Goal: Transaction & Acquisition: Purchase product/service

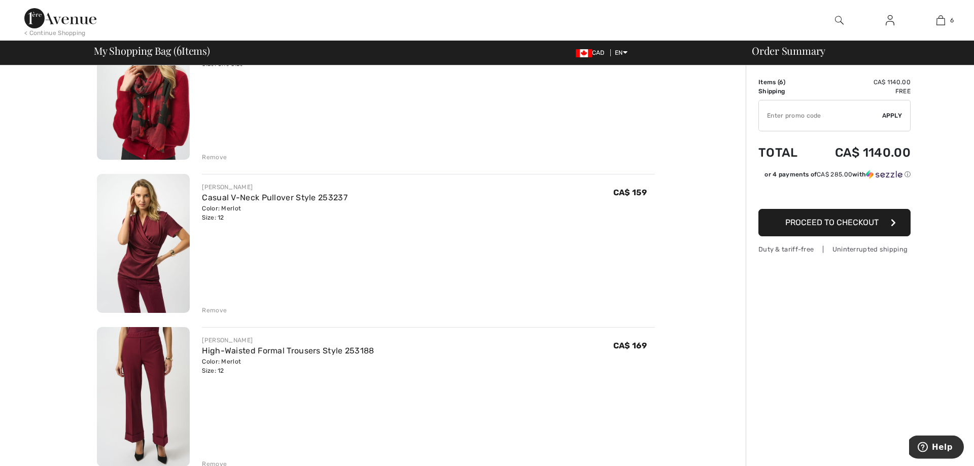
scroll to position [569, 0]
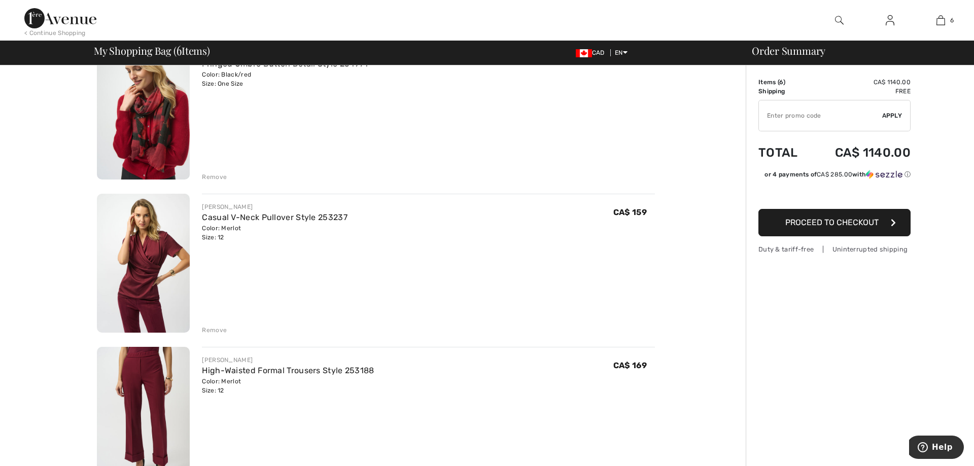
click at [140, 268] on img at bounding box center [143, 263] width 93 height 139
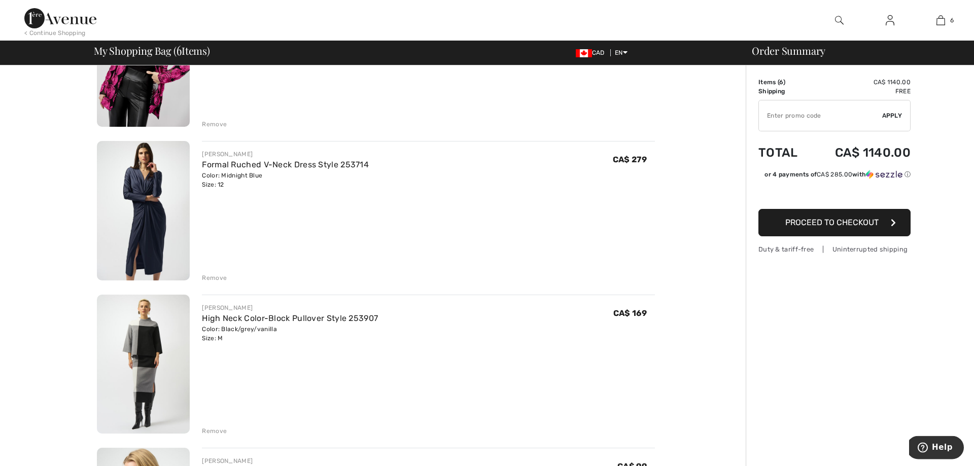
scroll to position [155, 0]
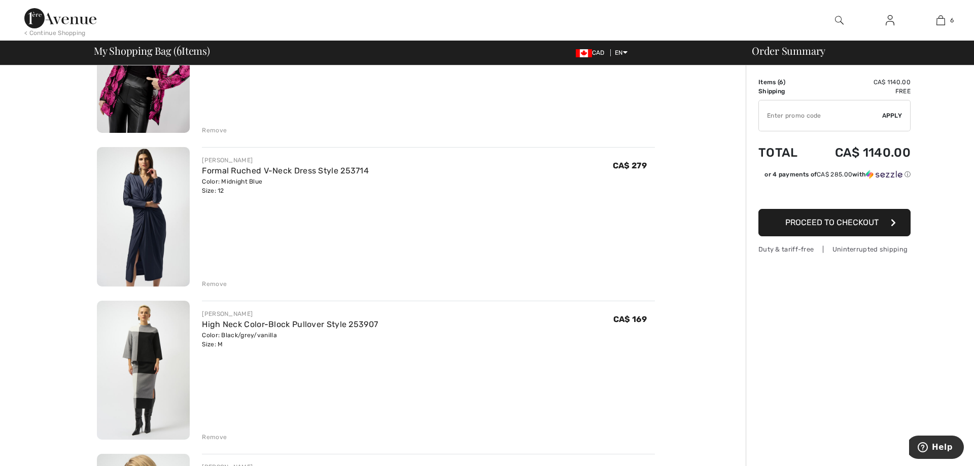
click at [148, 220] on img at bounding box center [143, 216] width 93 height 139
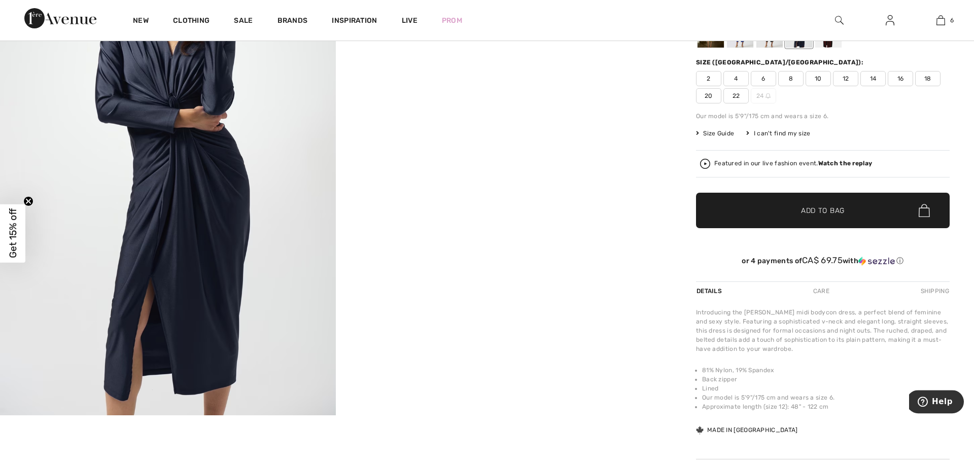
scroll to position [155, 0]
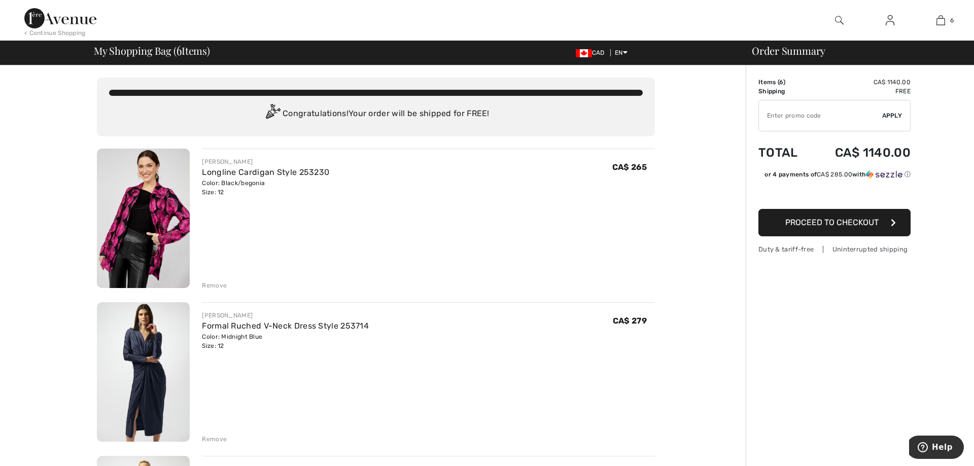
click at [158, 227] on img at bounding box center [143, 218] width 93 height 139
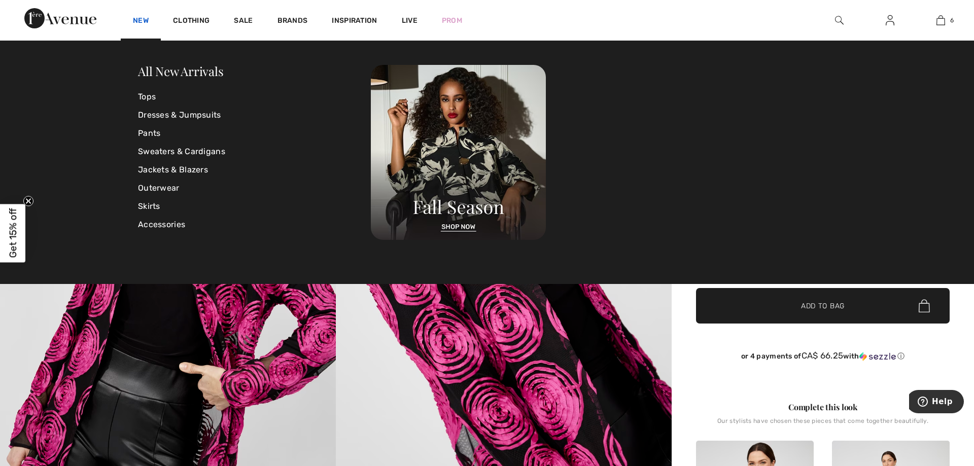
click at [147, 23] on link "New" at bounding box center [141, 21] width 16 height 11
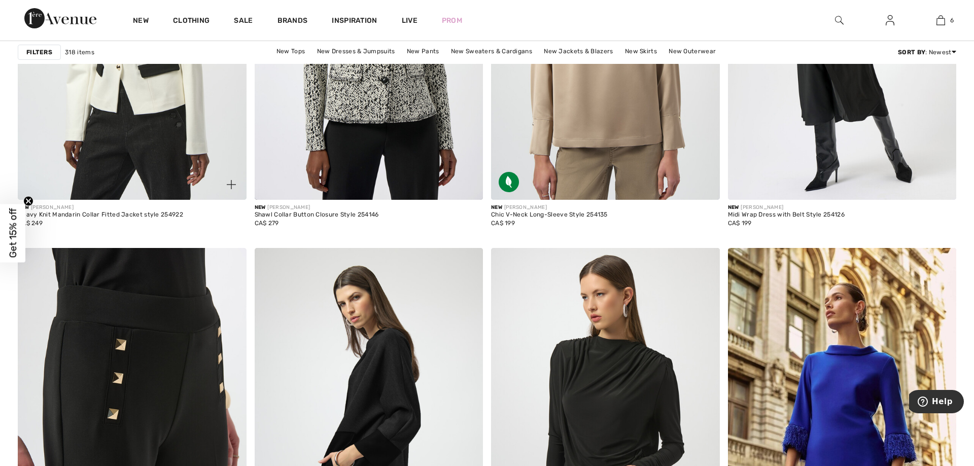
scroll to position [2224, 0]
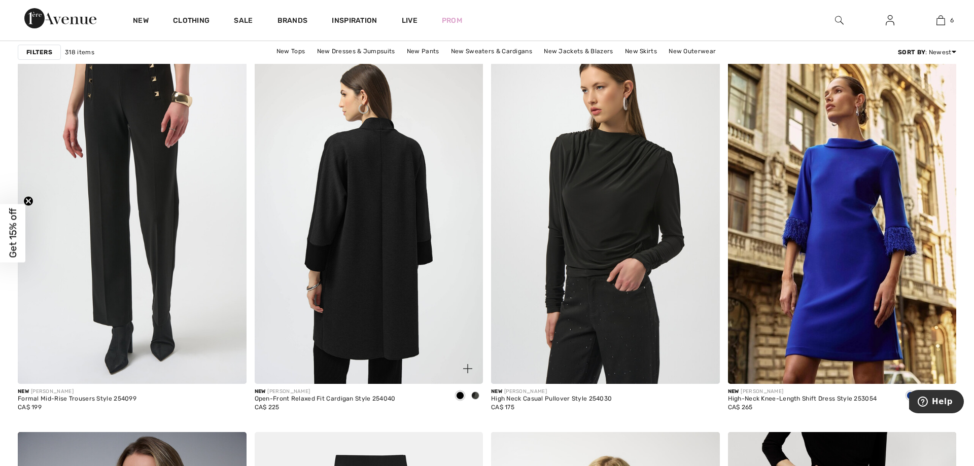
click at [348, 245] on img at bounding box center [369, 212] width 229 height 343
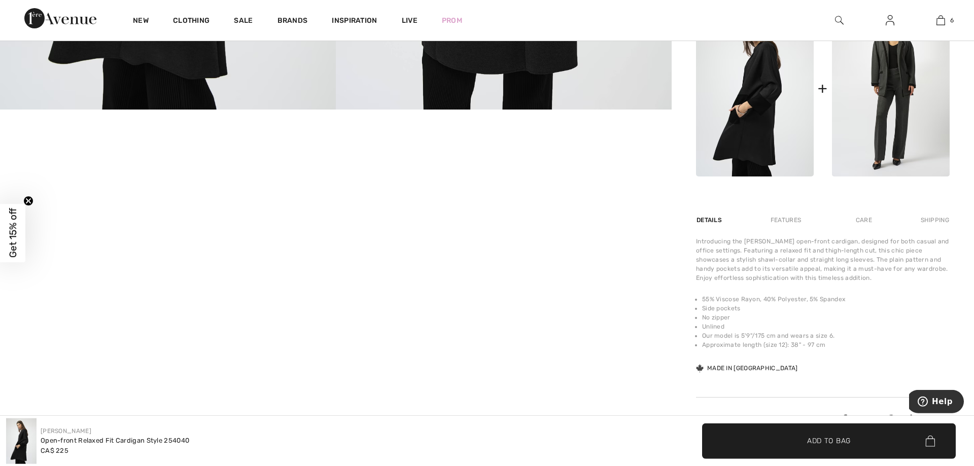
scroll to position [414, 0]
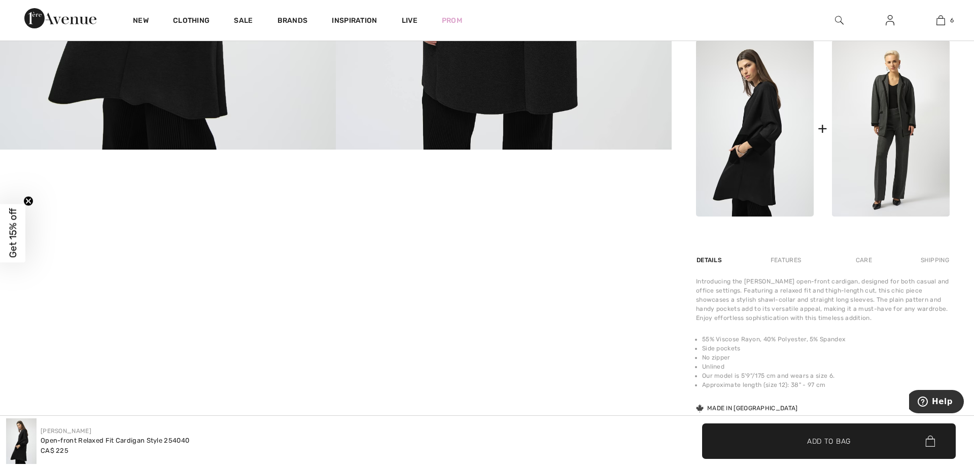
click at [761, 194] on img at bounding box center [755, 128] width 118 height 176
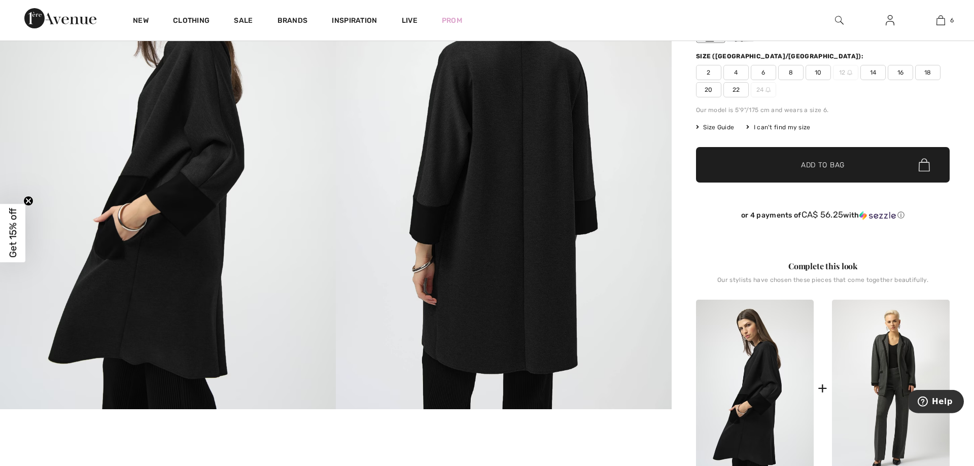
scroll to position [155, 0]
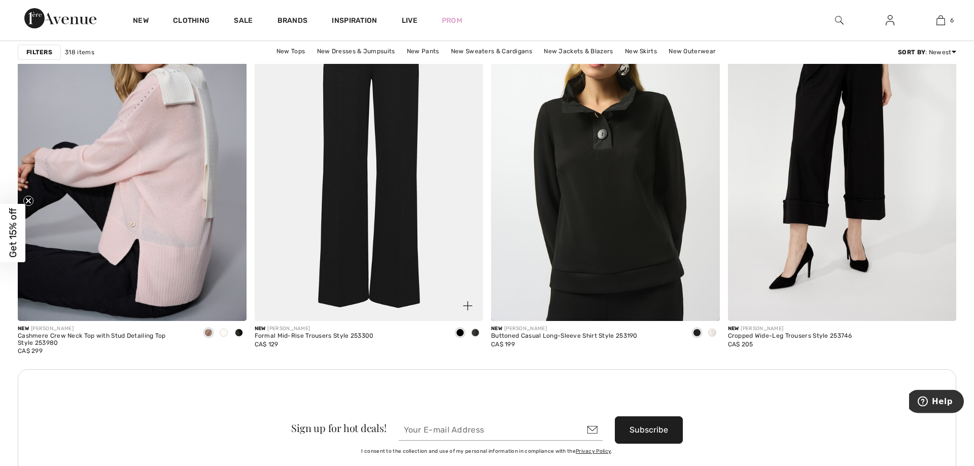
scroll to position [2586, 0]
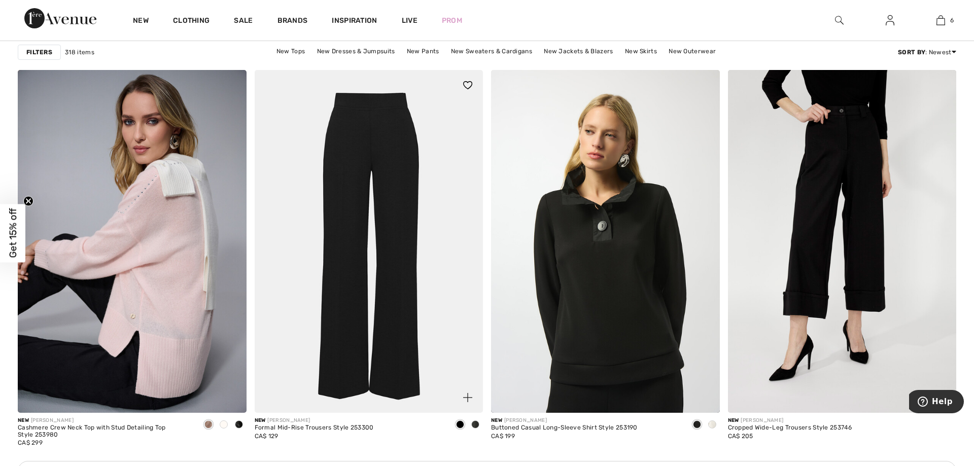
click at [408, 171] on img at bounding box center [369, 241] width 229 height 343
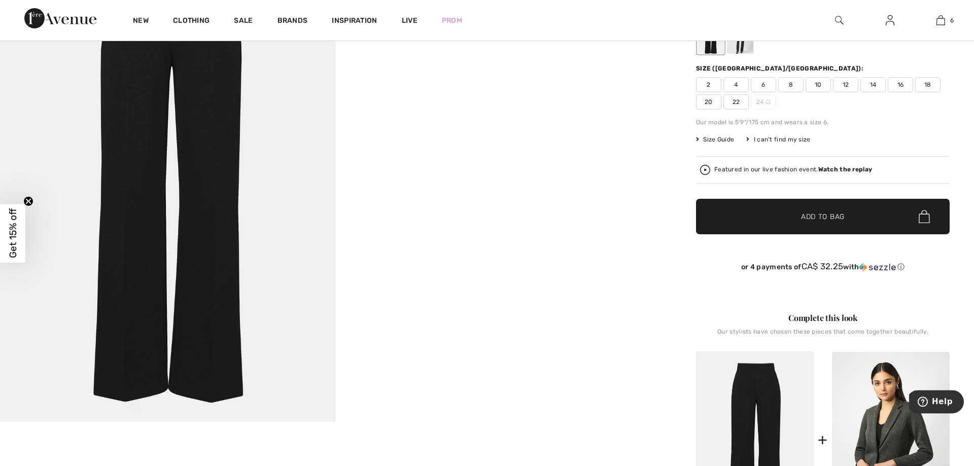
scroll to position [155, 0]
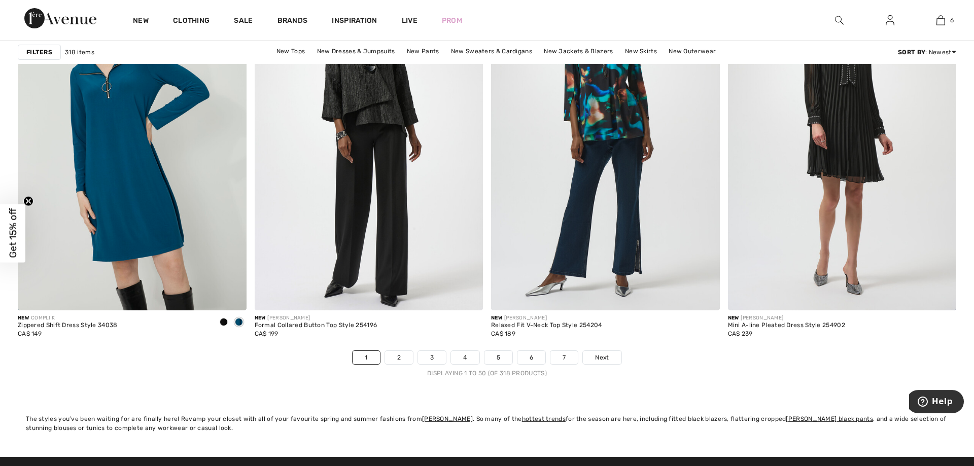
scroll to position [5794, 0]
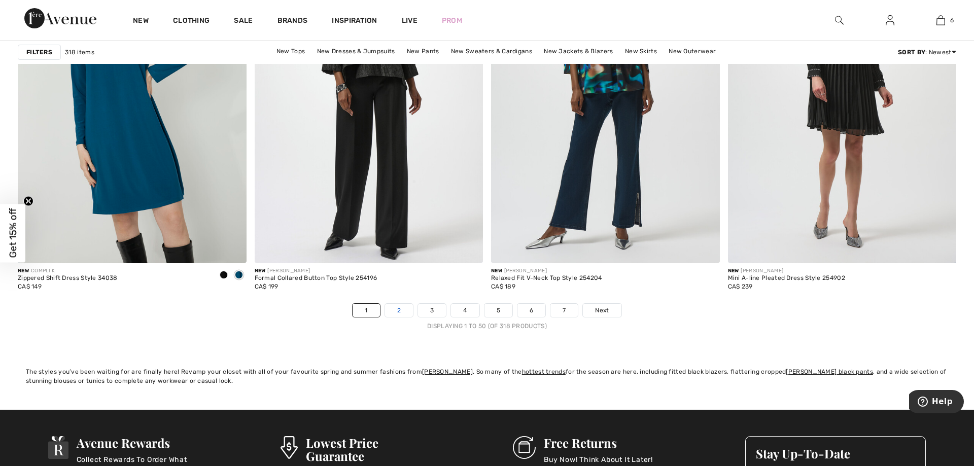
click at [398, 307] on link "2" at bounding box center [399, 310] width 28 height 13
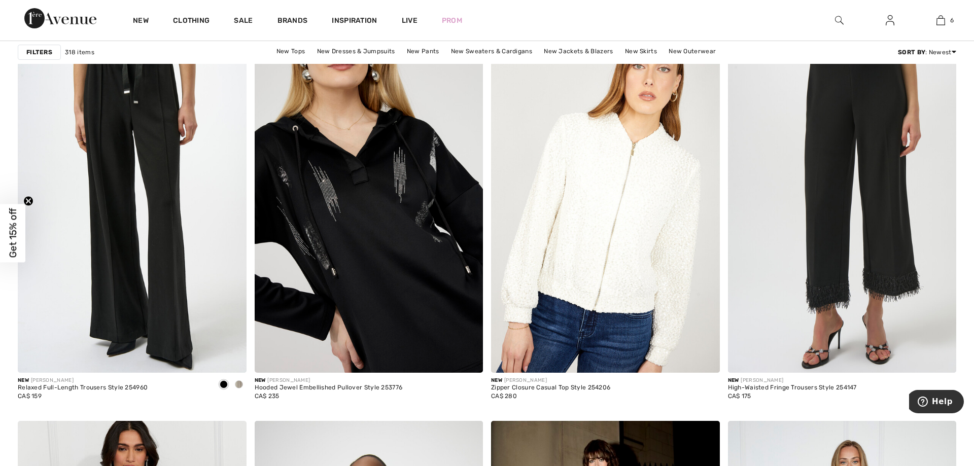
scroll to position [1862, 0]
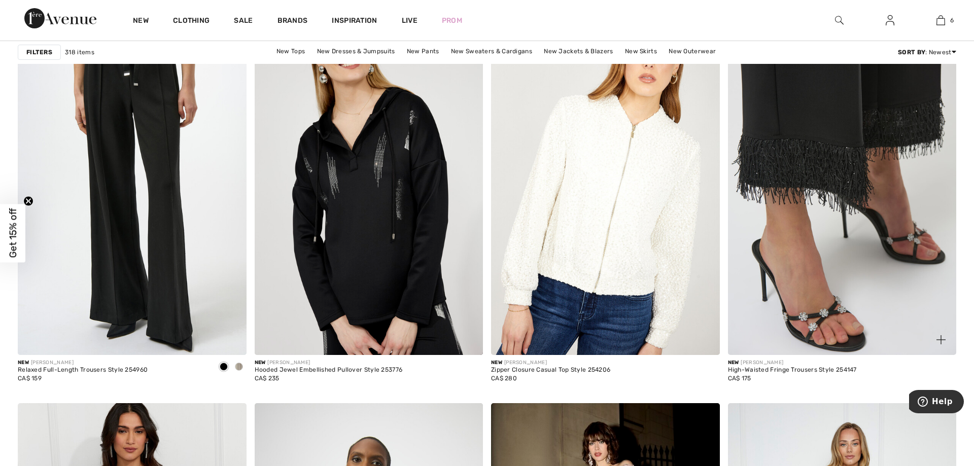
click at [822, 159] on img at bounding box center [842, 184] width 229 height 343
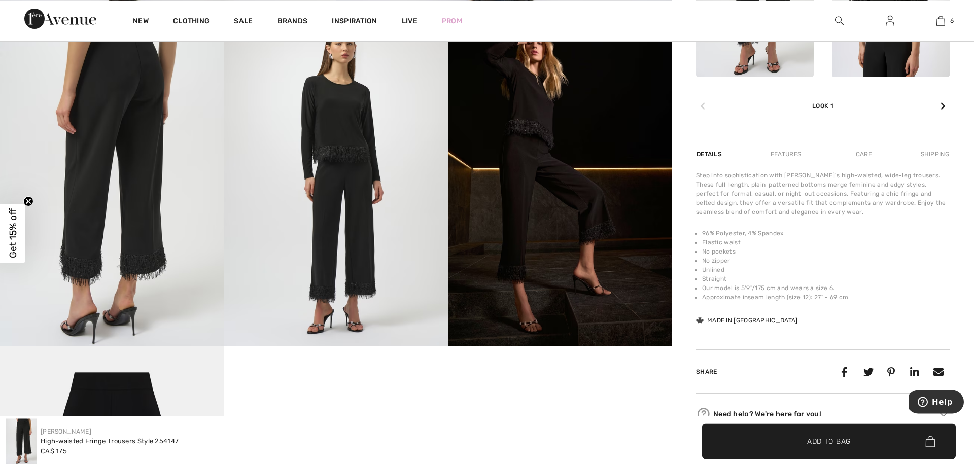
scroll to position [569, 0]
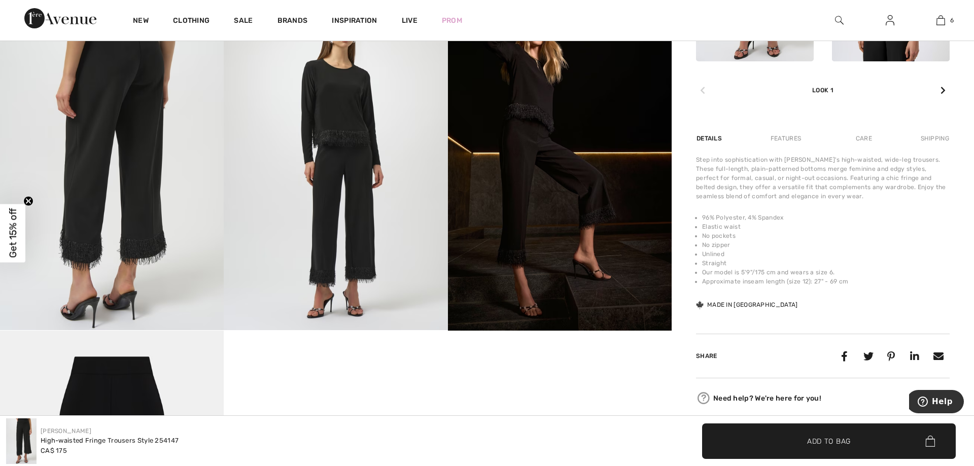
click at [357, 253] on img at bounding box center [336, 162] width 224 height 335
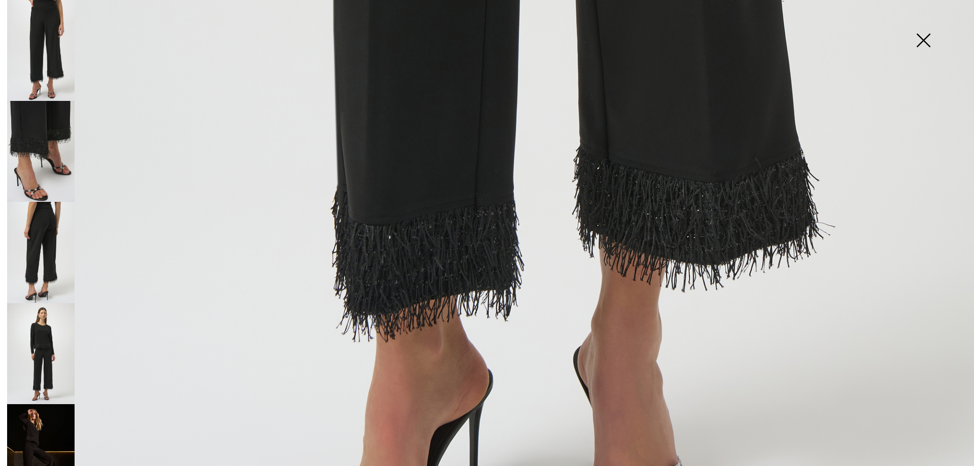
scroll to position [867, 0]
drag, startPoint x: 36, startPoint y: 339, endPoint x: 41, endPoint y: 337, distance: 5.5
click at [37, 339] on img at bounding box center [40, 353] width 67 height 101
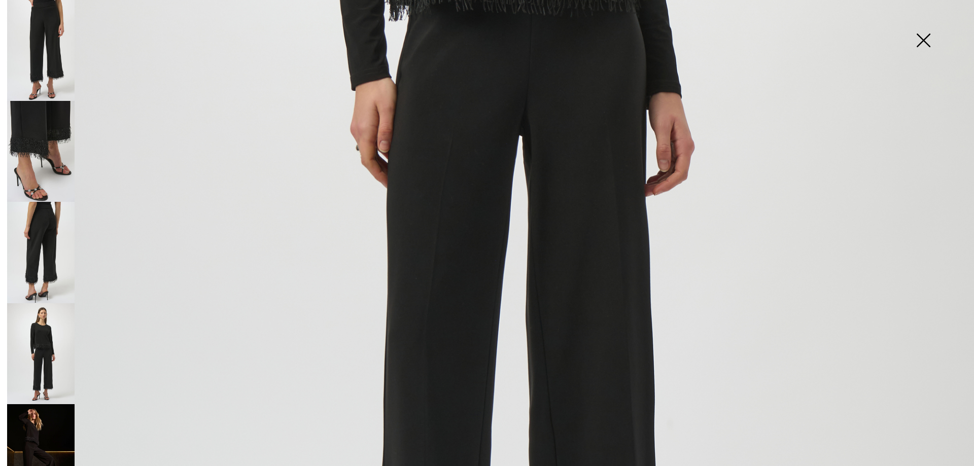
scroll to position [877, 0]
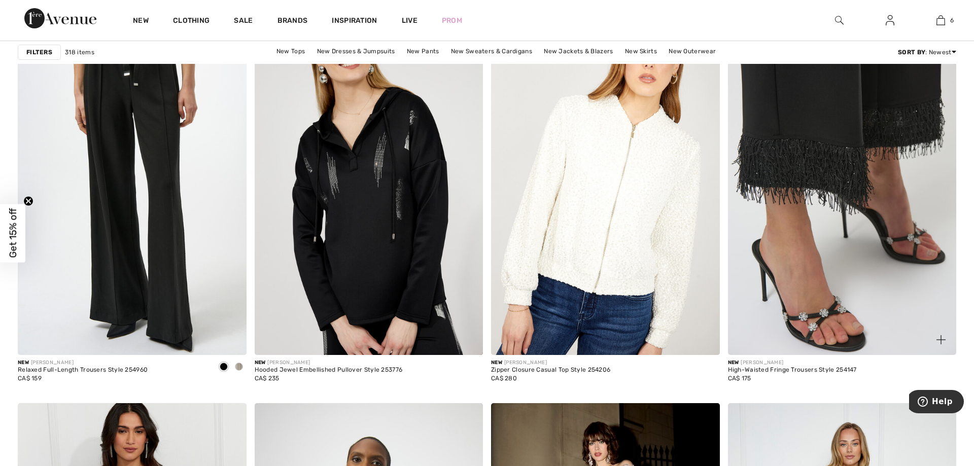
click at [799, 321] on img at bounding box center [842, 184] width 229 height 343
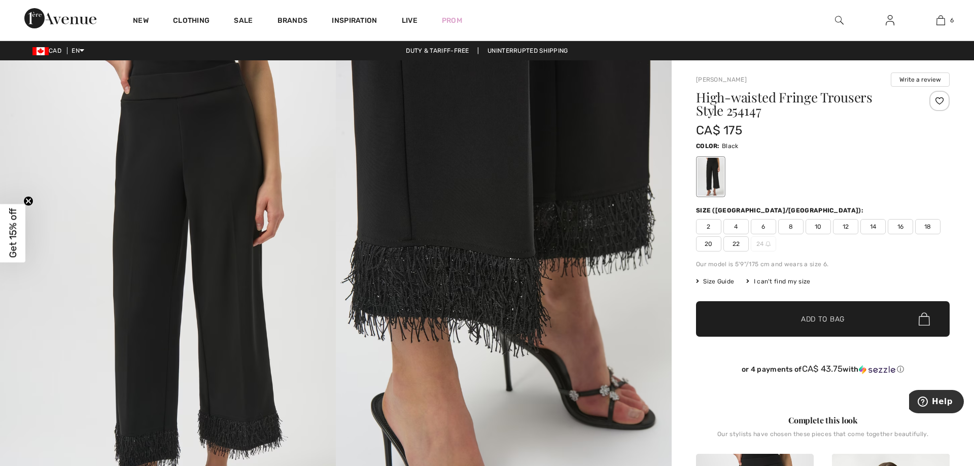
click at [845, 225] on span "12" at bounding box center [845, 226] width 25 height 15
click at [803, 320] on span "Add to Bag" at bounding box center [823, 319] width 44 height 11
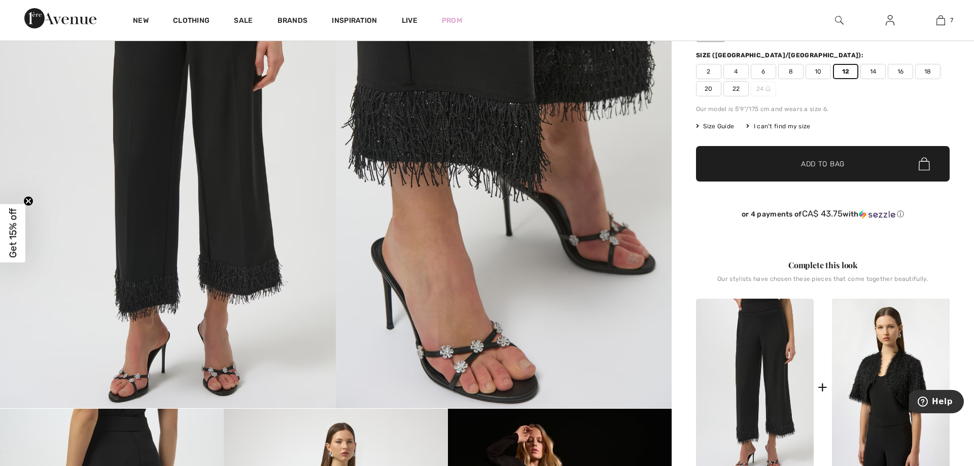
scroll to position [310, 0]
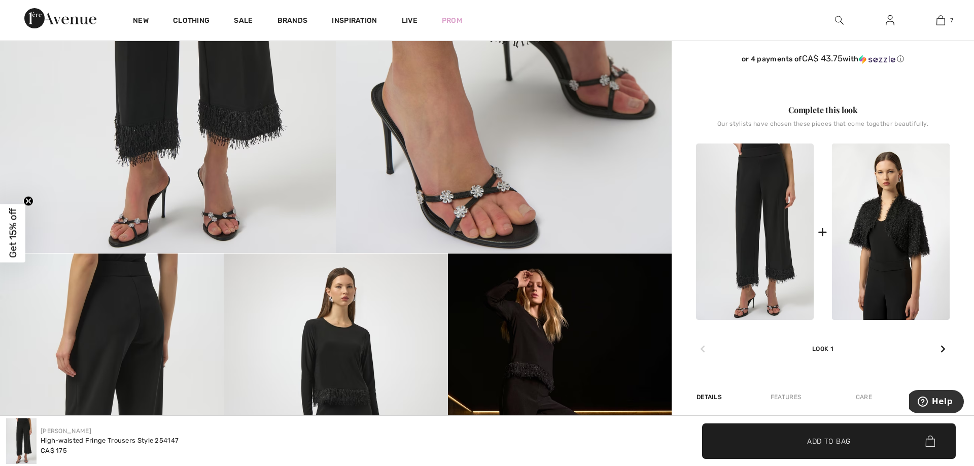
click at [331, 355] on img at bounding box center [336, 421] width 224 height 335
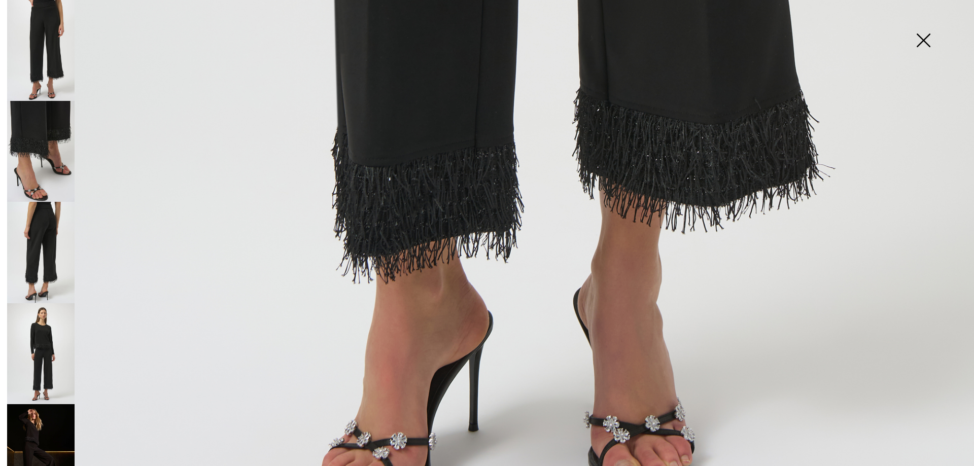
scroll to position [993, 0]
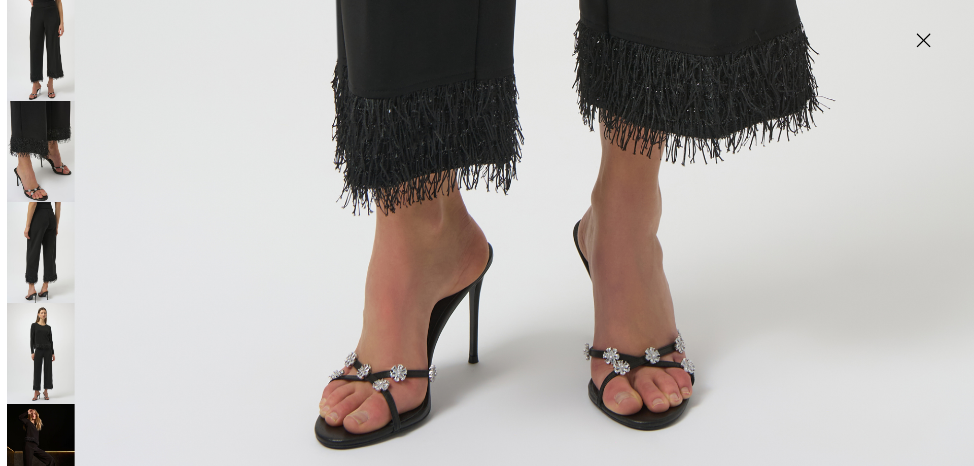
click at [920, 40] on img at bounding box center [923, 41] width 51 height 52
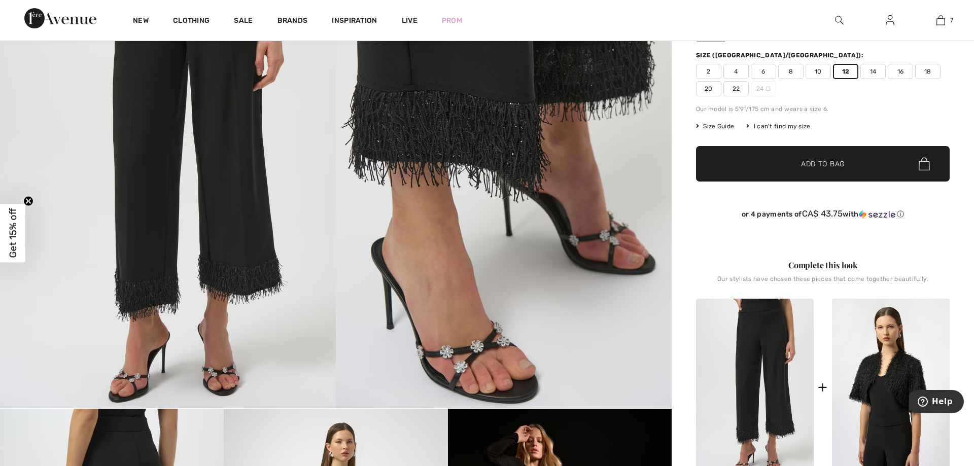
scroll to position [0, 0]
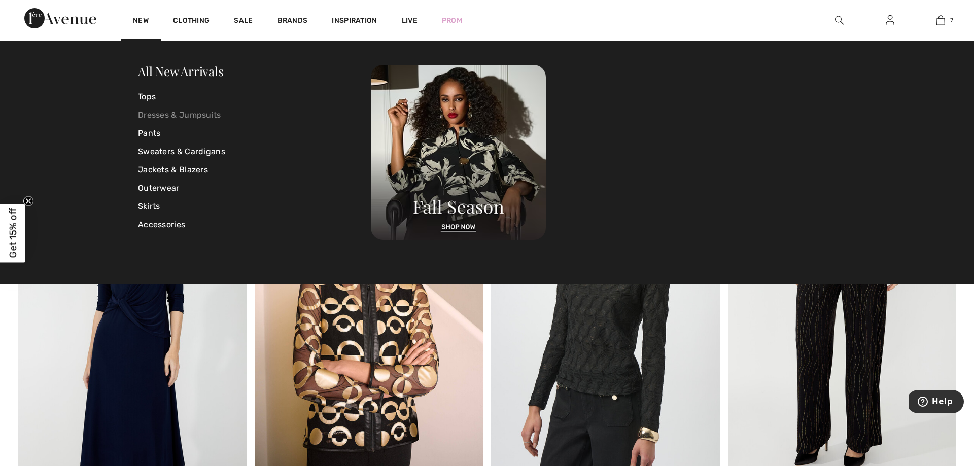
scroll to position [4242, 0]
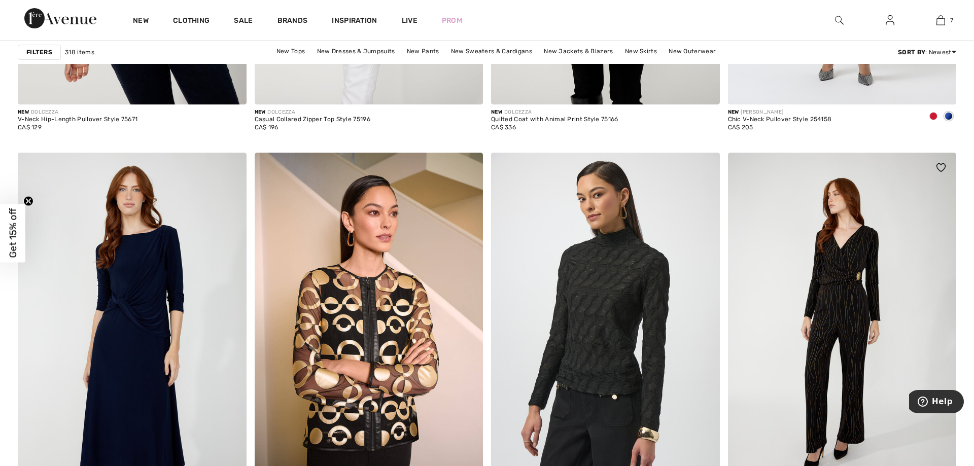
click at [852, 308] on img at bounding box center [842, 324] width 229 height 343
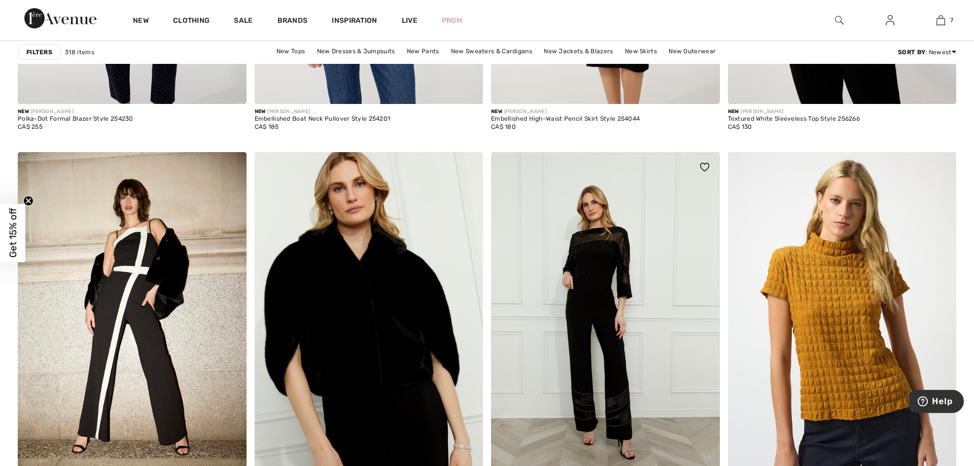
scroll to position [5173, 0]
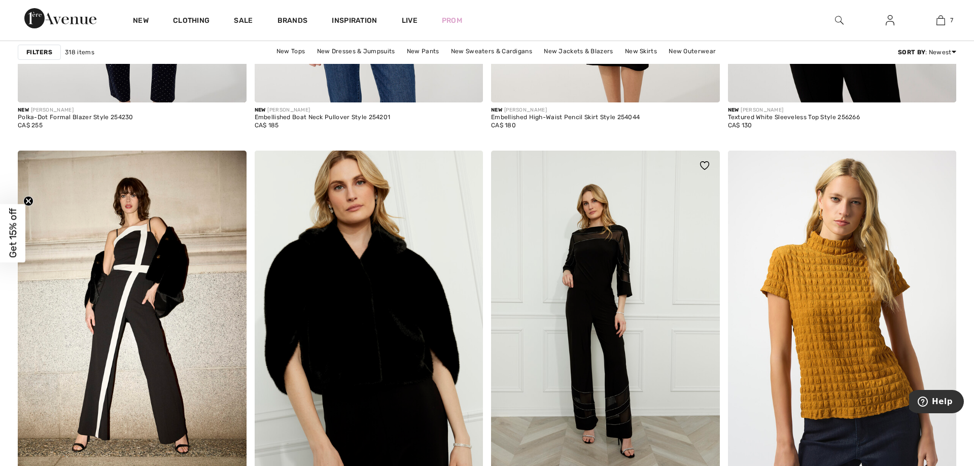
click at [611, 317] on img at bounding box center [605, 322] width 229 height 343
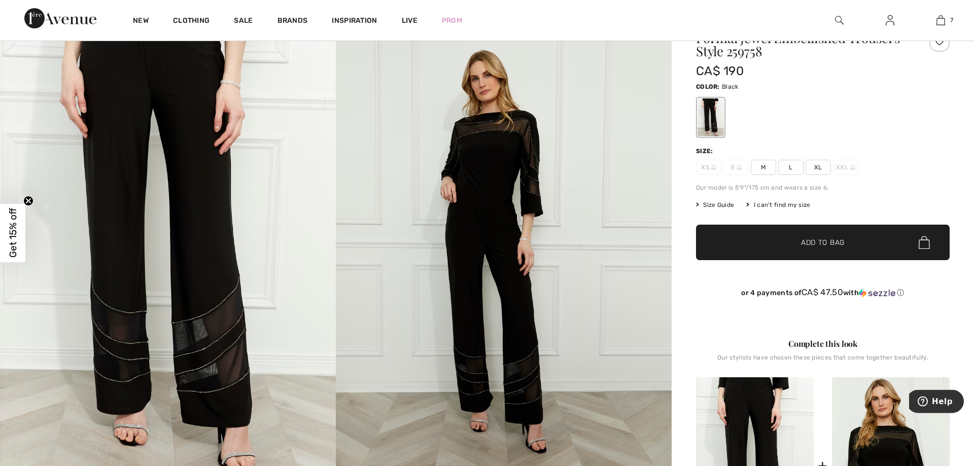
scroll to position [103, 0]
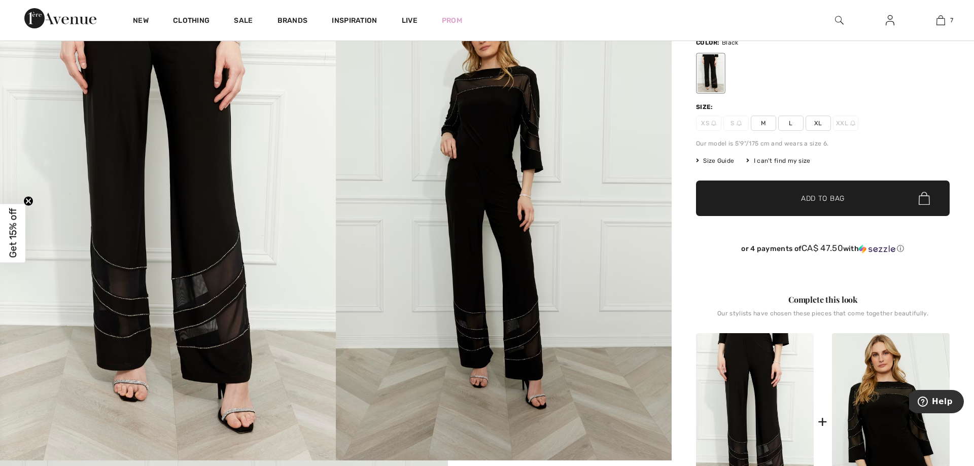
click at [767, 123] on span "M" at bounding box center [763, 123] width 25 height 15
click at [786, 203] on span "✔ Added to Bag" at bounding box center [807, 198] width 62 height 11
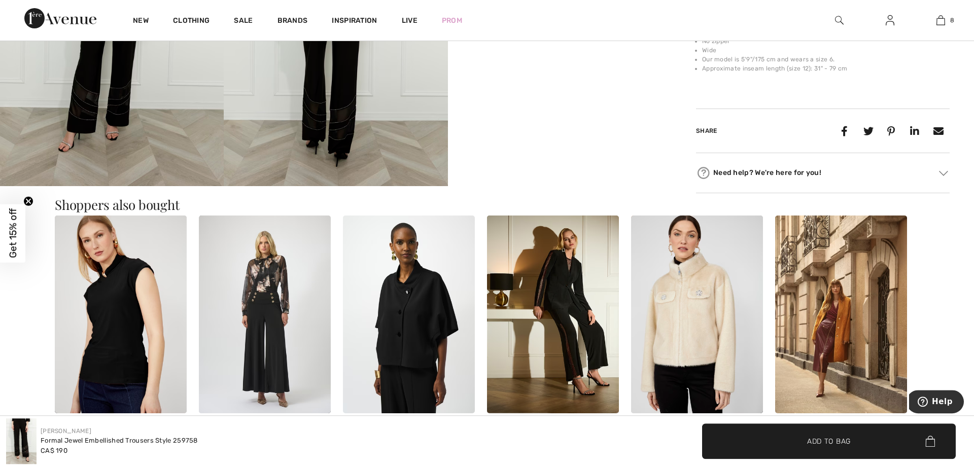
scroll to position [672, 0]
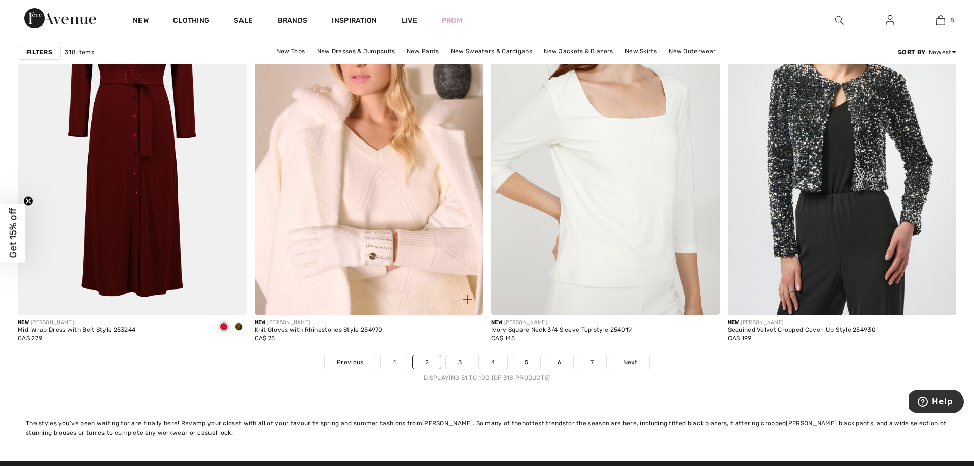
scroll to position [5845, 0]
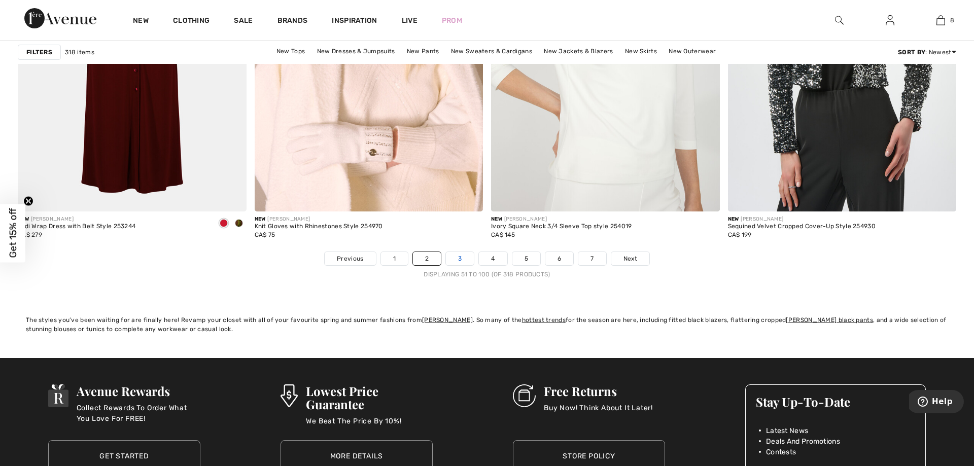
click at [455, 260] on link "3" at bounding box center [460, 258] width 28 height 13
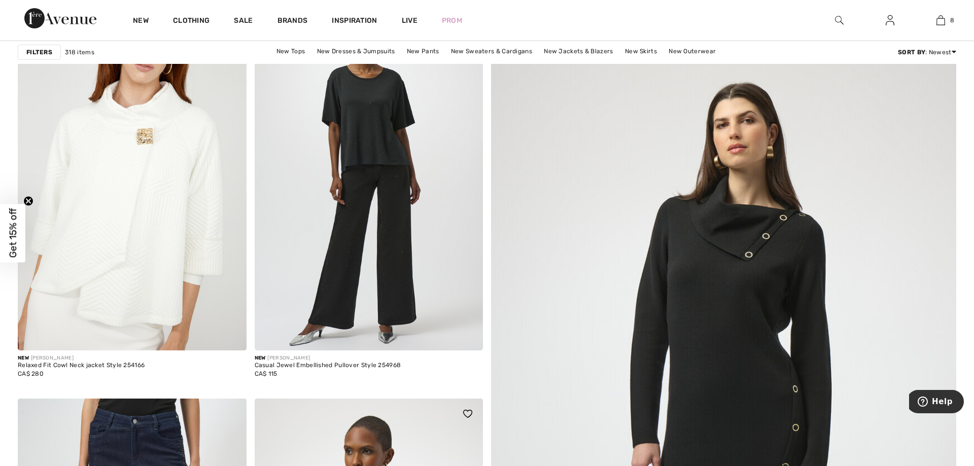
scroll to position [155, 0]
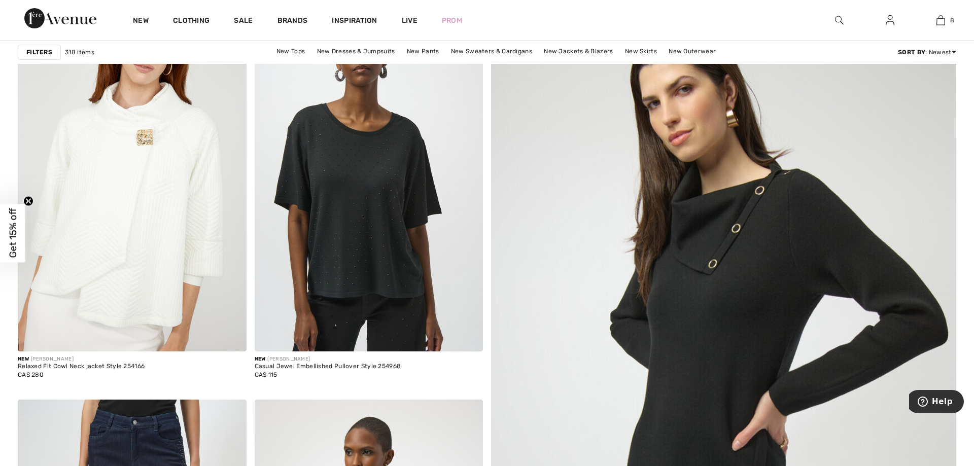
click at [672, 301] on img at bounding box center [723, 427] width 558 height 837
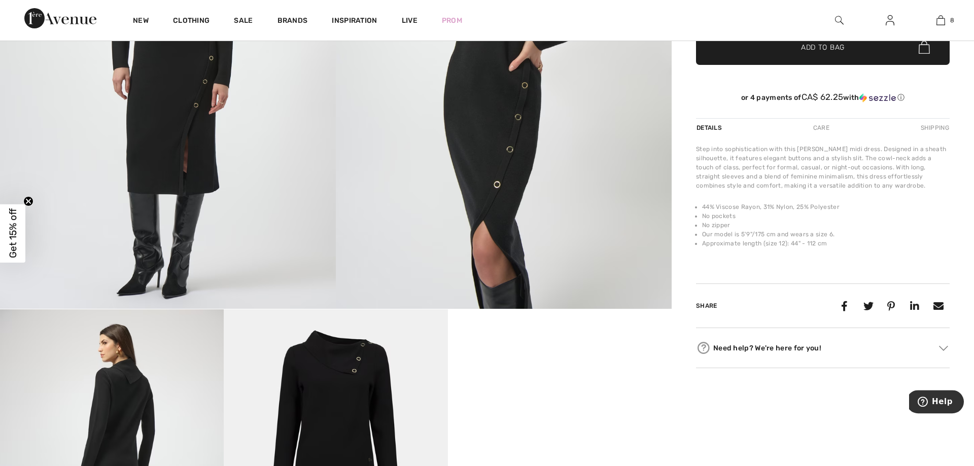
scroll to position [103, 0]
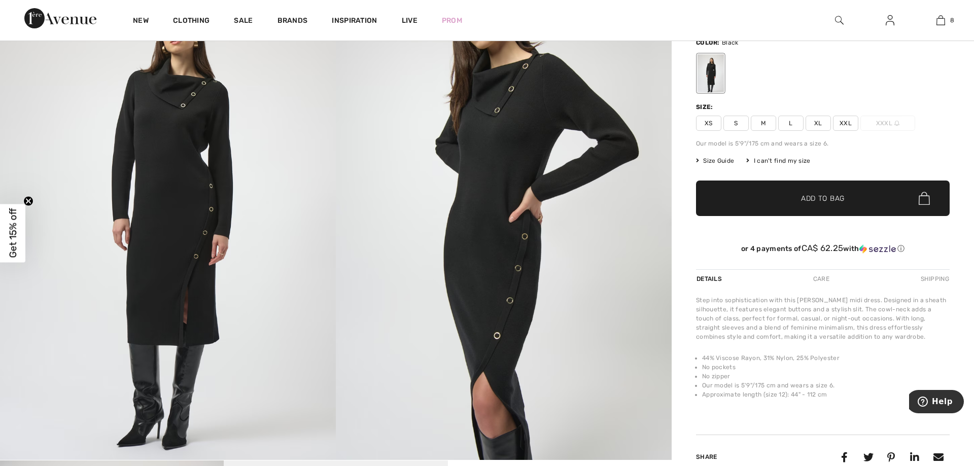
click at [764, 122] on span "M" at bounding box center [763, 123] width 25 height 15
drag, startPoint x: 810, startPoint y: 193, endPoint x: 820, endPoint y: 188, distance: 11.1
click at [812, 195] on span "Add to Bag" at bounding box center [823, 198] width 44 height 11
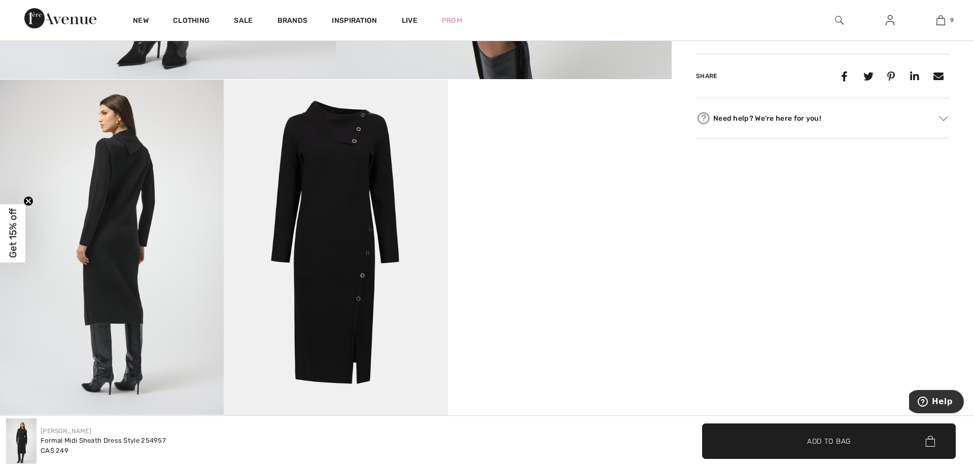
scroll to position [466, 0]
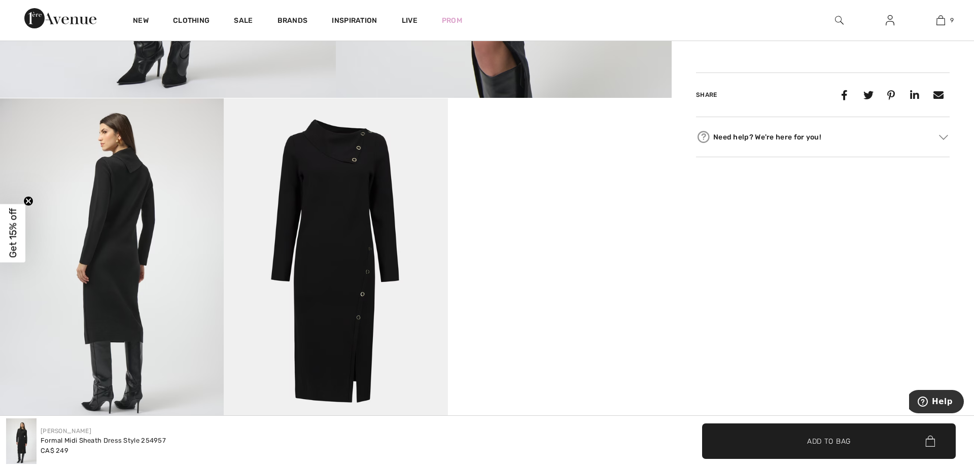
click at [310, 237] on img at bounding box center [336, 266] width 224 height 336
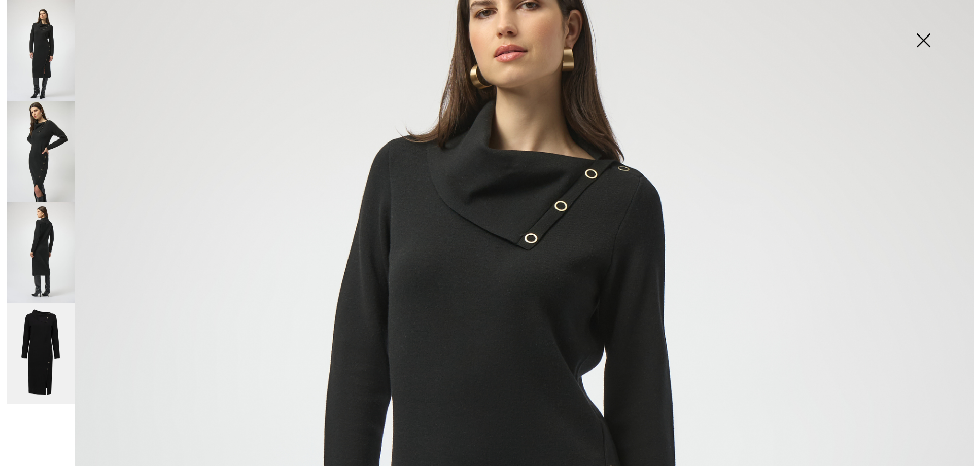
scroll to position [173, 0]
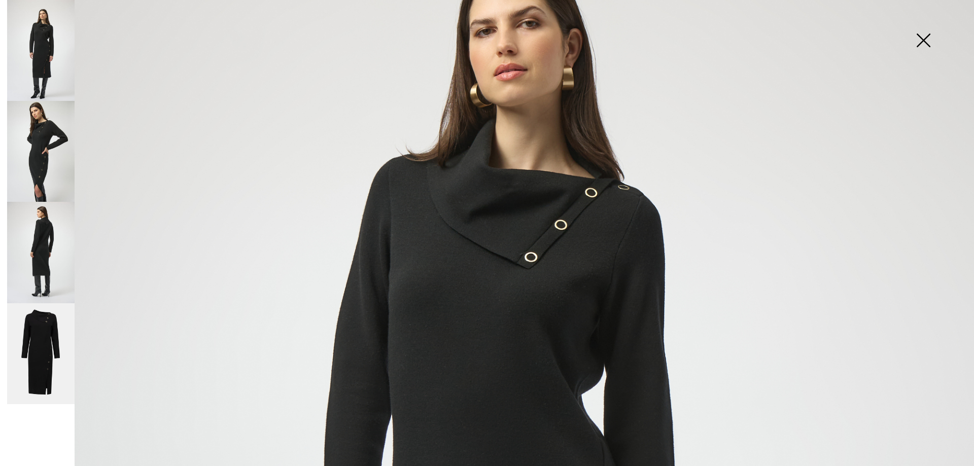
click at [28, 264] on img at bounding box center [40, 252] width 67 height 101
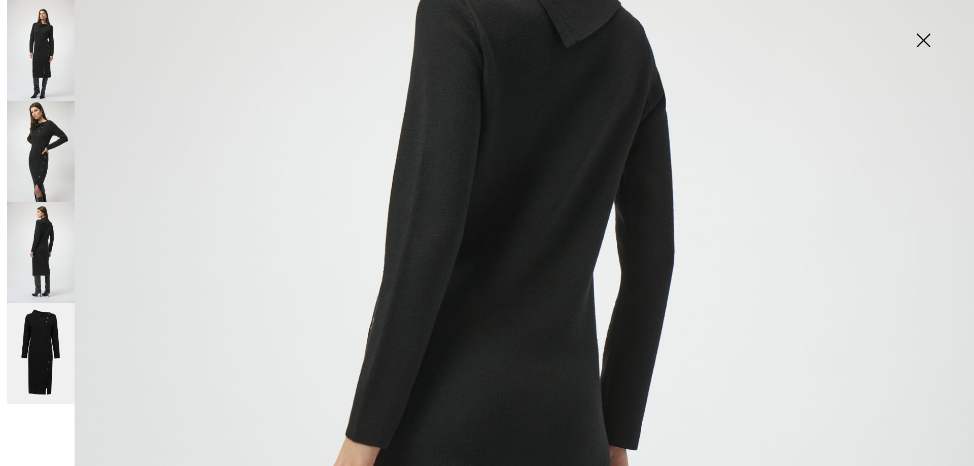
scroll to position [231, 0]
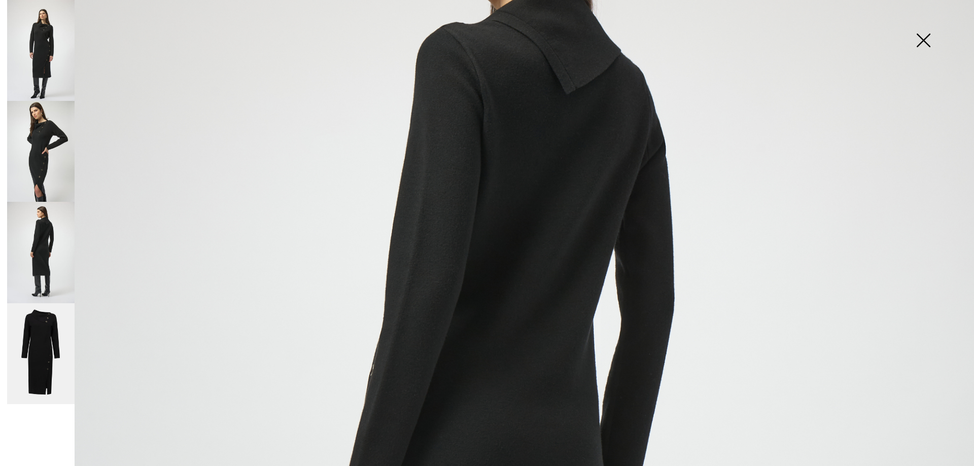
click at [37, 143] on img at bounding box center [40, 151] width 67 height 101
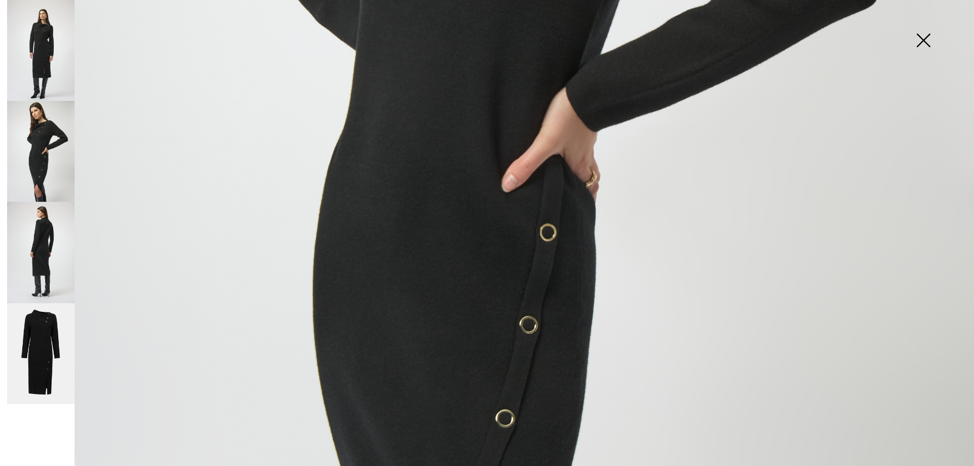
scroll to position [636, 0]
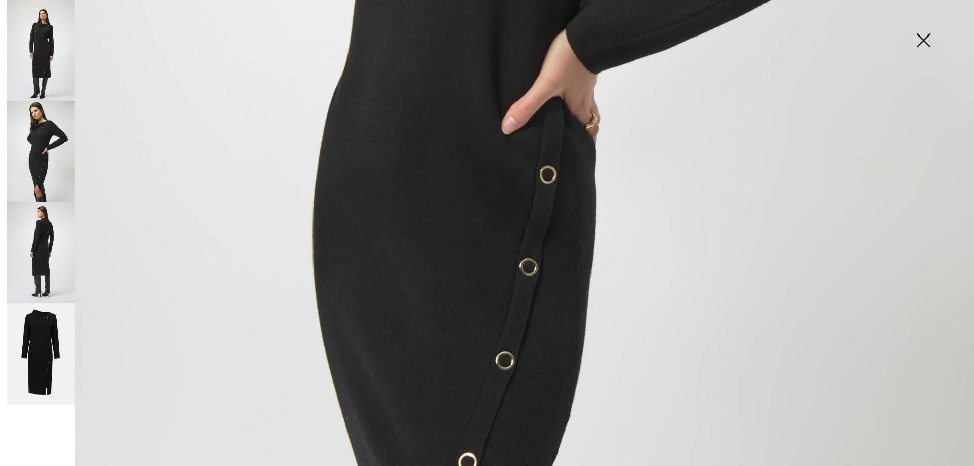
click at [50, 39] on img at bounding box center [40, 50] width 67 height 101
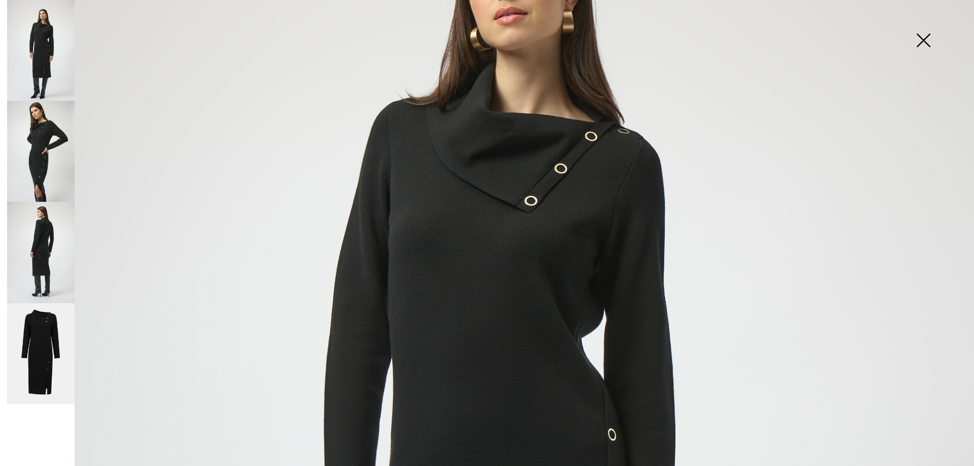
scroll to position [173, 0]
